Goal: Task Accomplishment & Management: Manage account settings

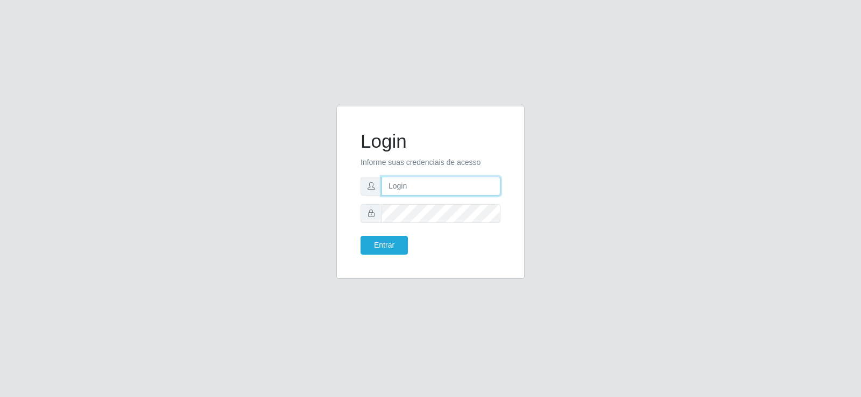
click at [401, 186] on input "text" at bounding box center [440, 186] width 119 height 19
click at [402, 187] on input "text" at bounding box center [440, 186] width 119 height 19
click at [540, 165] on div "Login Informe suas credenciais de acesso Entrar" at bounding box center [430, 199] width 613 height 186
drag, startPoint x: 427, startPoint y: 181, endPoint x: 421, endPoint y: 164, distance: 17.7
click at [425, 179] on input "text" at bounding box center [440, 186] width 119 height 19
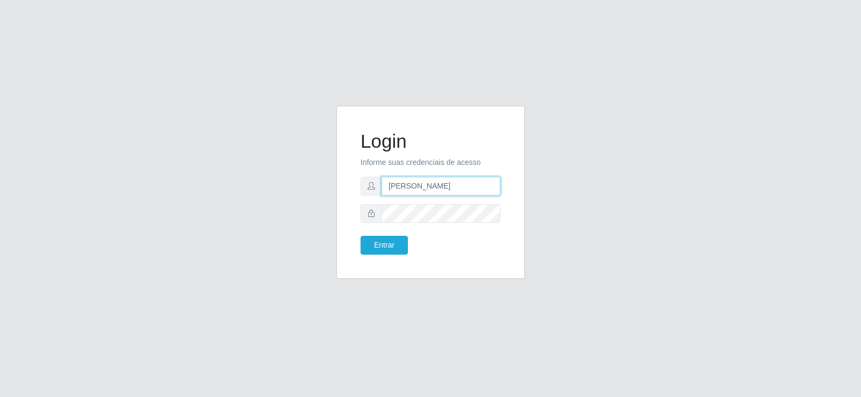
type input "[PERSON_NAME]"
click at [399, 245] on button "Entrar" at bounding box center [383, 245] width 47 height 19
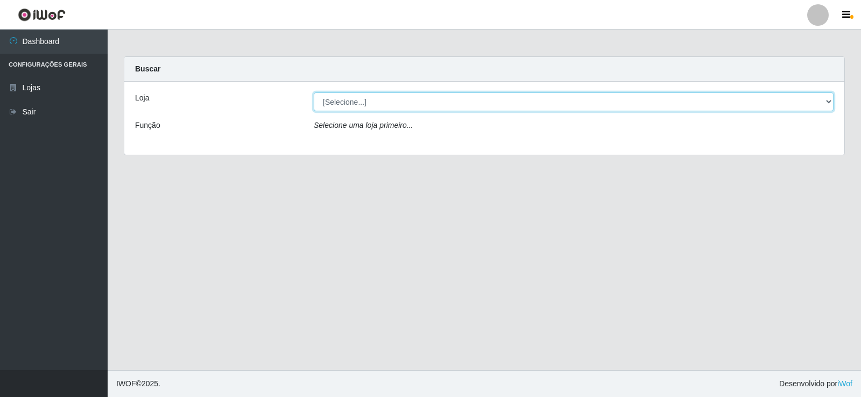
click at [828, 105] on select "[Selecione...] Supermercado Manaira" at bounding box center [574, 102] width 520 height 19
select select "443"
click at [314, 93] on select "[Selecione...] Supermercado Manaira" at bounding box center [574, 102] width 520 height 19
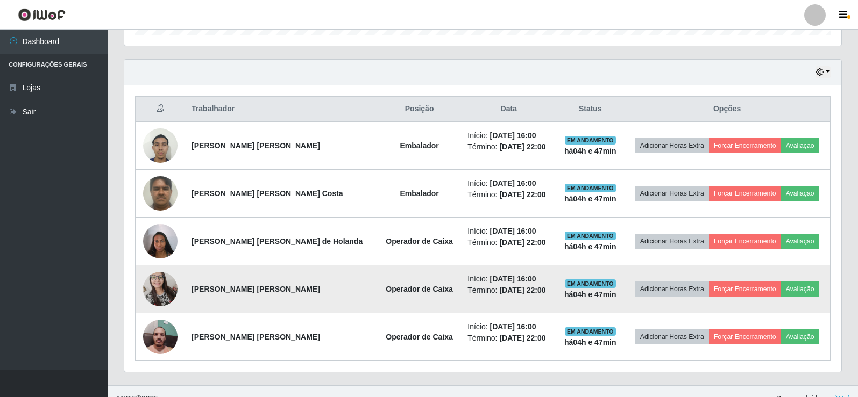
scroll to position [365, 0]
